Goal: Find contact information: Find contact information

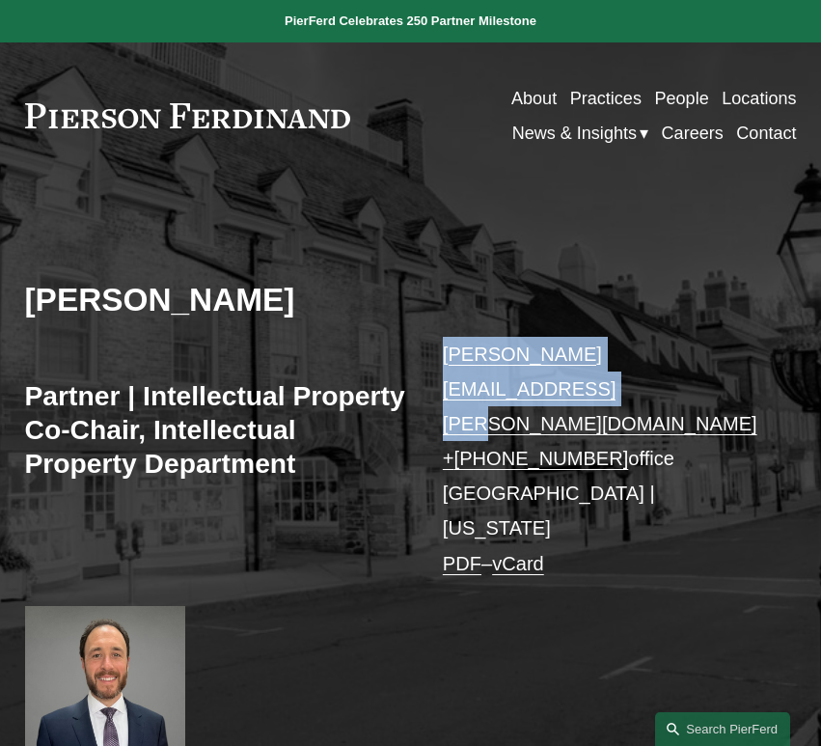
drag, startPoint x: 745, startPoint y: 356, endPoint x: 459, endPoint y: 352, distance: 285.7
click at [445, 359] on p "[PERSON_NAME][EMAIL_ADDRESS][PERSON_NAME][DOMAIN_NAME] + [PHONE_NUMBER] office …" at bounding box center [603, 459] width 321 height 244
copy link "[PERSON_NAME][EMAIL_ADDRESS][PERSON_NAME][DOMAIN_NAME]"
